Goal: Task Accomplishment & Management: Manage account settings

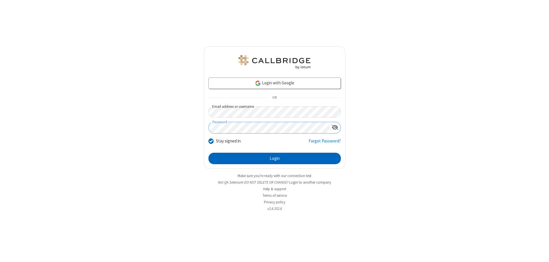
click at [274, 158] on button "Login" at bounding box center [274, 158] width 132 height 11
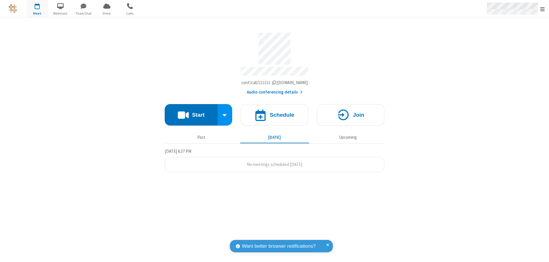
click at [542, 9] on span "Open menu" at bounding box center [542, 9] width 5 height 6
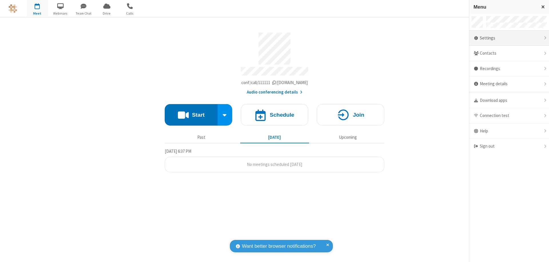
click at [509, 38] on div "Settings" at bounding box center [509, 38] width 80 height 15
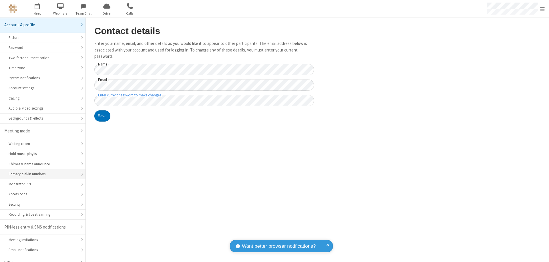
click at [41, 171] on div "Primary dial-in numbers" at bounding box center [43, 173] width 68 height 5
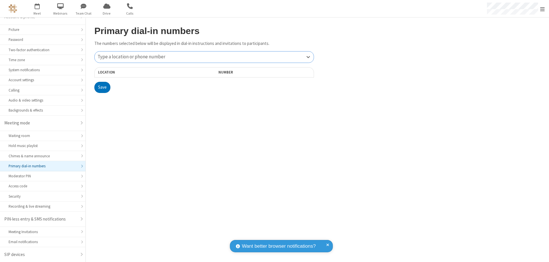
click at [204, 57] on div "Type a location or phone number" at bounding box center [204, 56] width 219 height 11
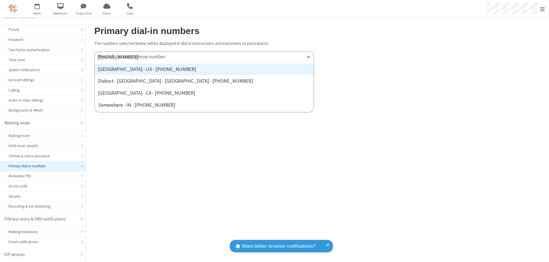
type input "[PHONE_NUMBER]"
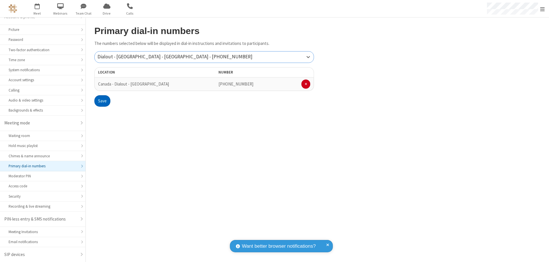
click at [102, 101] on button "Save" at bounding box center [102, 100] width 16 height 11
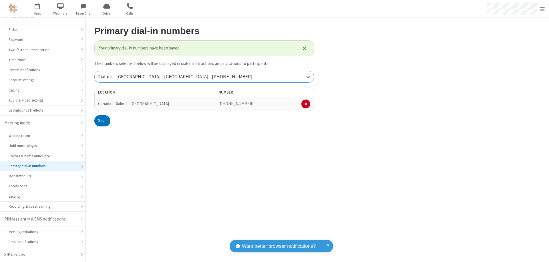
click at [204, 77] on div "Dialout - [GEOGRAPHIC_DATA] - [GEOGRAPHIC_DATA] - [PHONE_NUMBER]" at bounding box center [204, 76] width 219 height 11
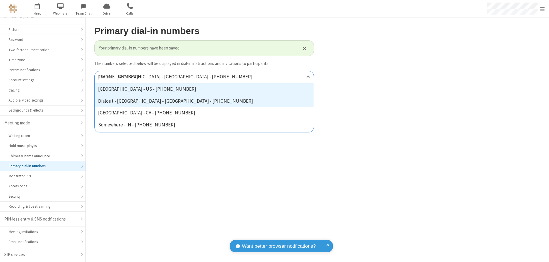
type input "[PHONE_NUMBER]"
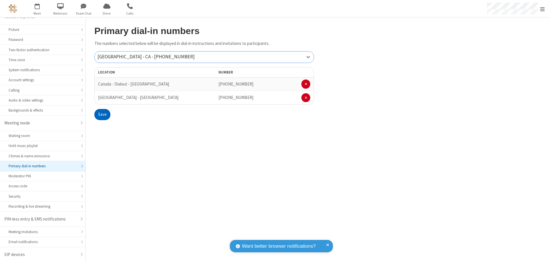
click at [102, 114] on button "Save" at bounding box center [102, 114] width 16 height 11
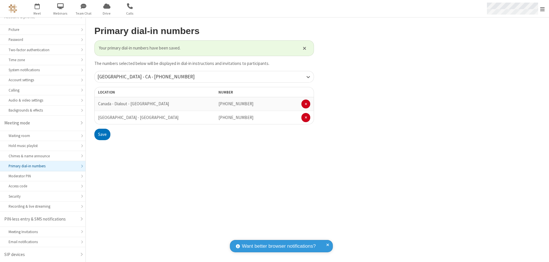
click at [542, 9] on span "Open menu" at bounding box center [542, 9] width 5 height 6
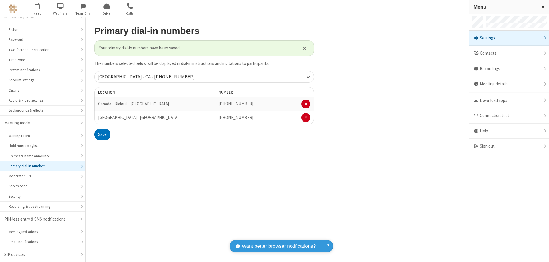
click at [509, 38] on div "Settings" at bounding box center [509, 38] width 80 height 15
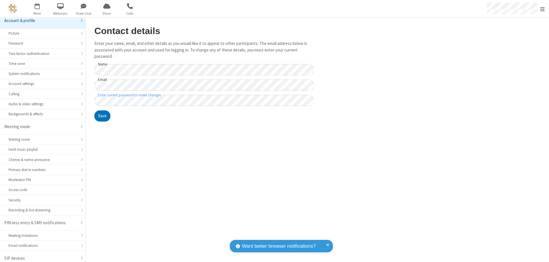
scroll to position [8, 0]
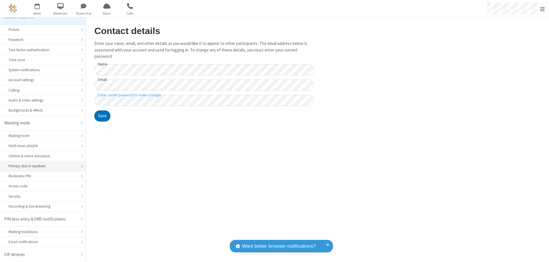
click at [41, 166] on div "Primary dial-in numbers" at bounding box center [43, 165] width 68 height 5
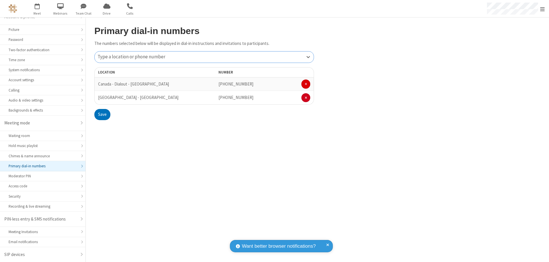
click at [306, 84] on span at bounding box center [306, 83] width 2 height 3
click at [102, 101] on button "Save" at bounding box center [102, 100] width 16 height 11
